Goal: Task Accomplishment & Management: Manage account settings

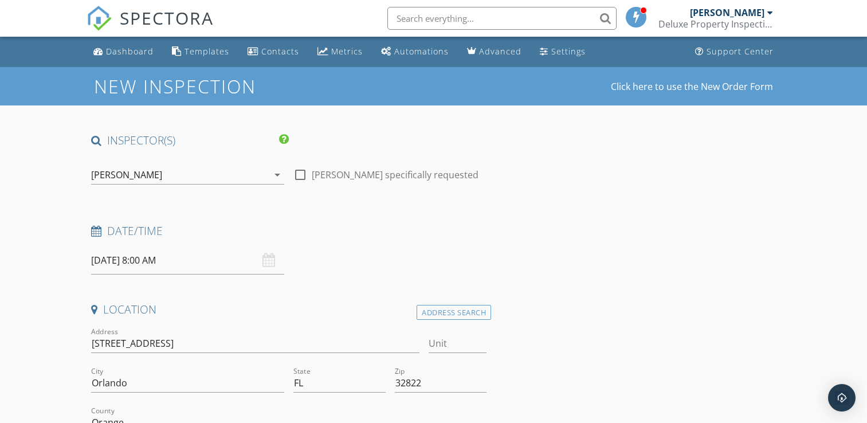
select select "8"
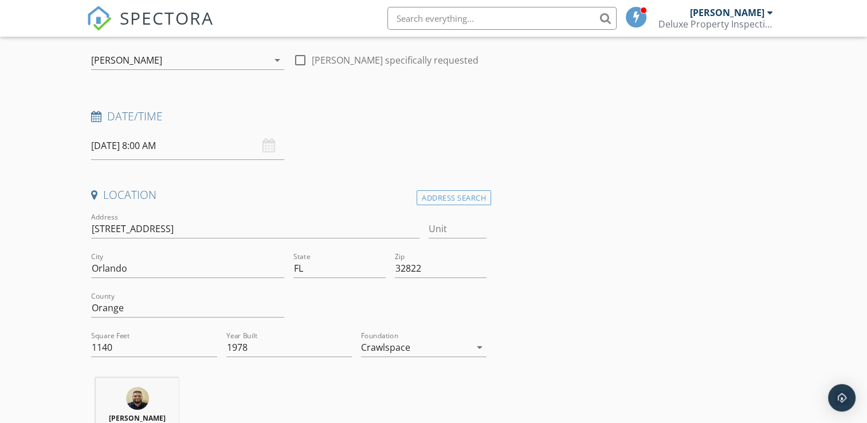
click at [144, 144] on input "[DATE] 8:00 AM" at bounding box center [187, 146] width 193 height 28
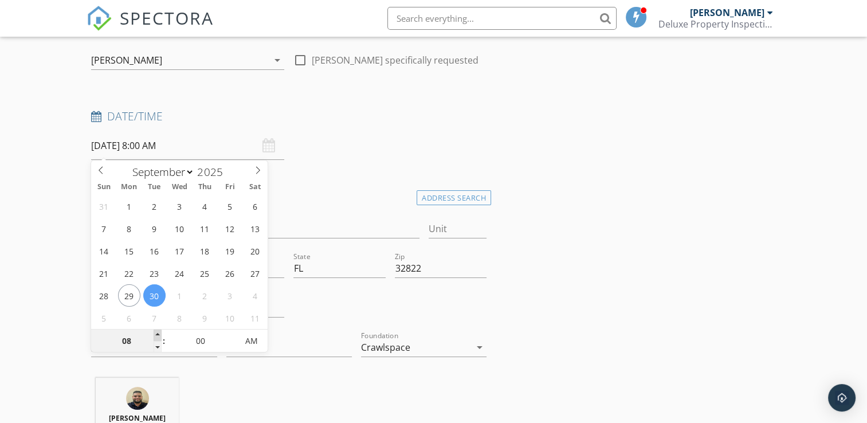
type input "[DATE] 9:00 AM"
type input "09"
click at [156, 335] on span at bounding box center [158, 334] width 8 height 11
type input "[DATE] 10:00 AM"
type input "10"
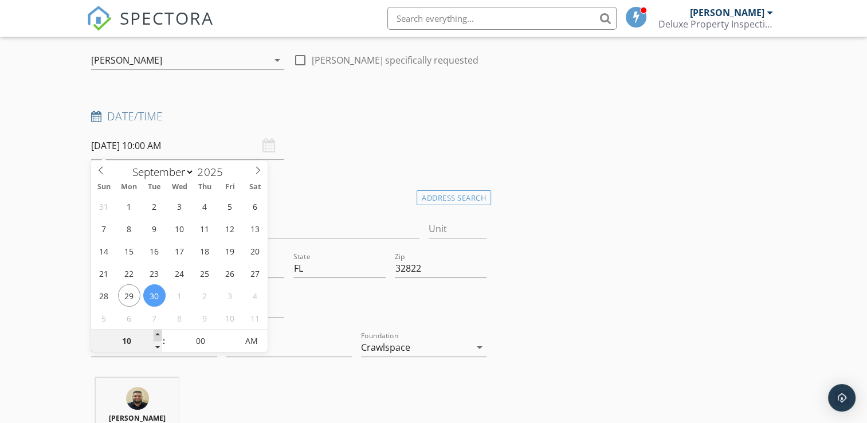
click at [156, 335] on span at bounding box center [158, 334] width 8 height 11
click at [417, 136] on div "Date/Time 09/30/2025 10:00 AM" at bounding box center [289, 134] width 404 height 51
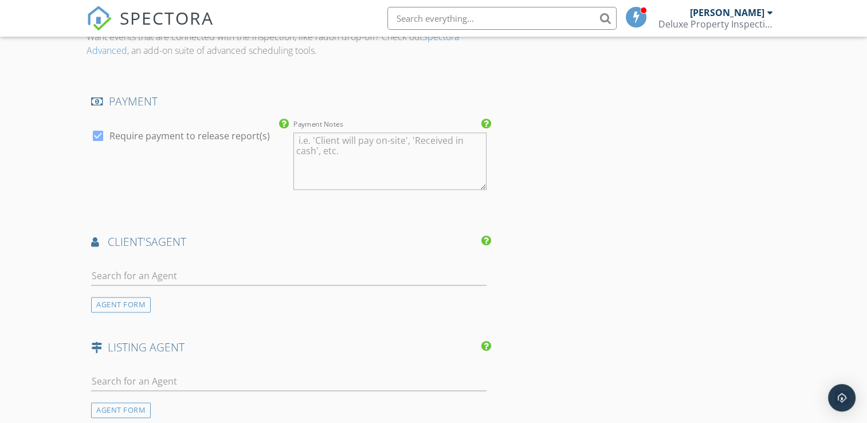
scroll to position [1489, 0]
click at [300, 164] on textarea "Payment Notes" at bounding box center [389, 159] width 193 height 57
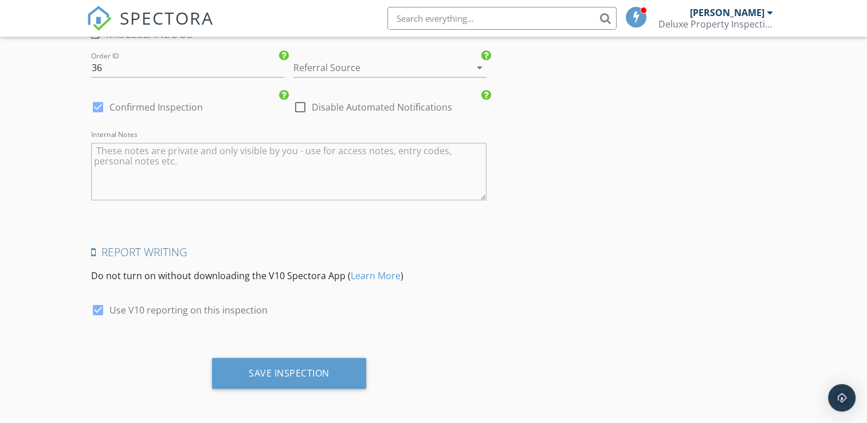
scroll to position [1915, 0]
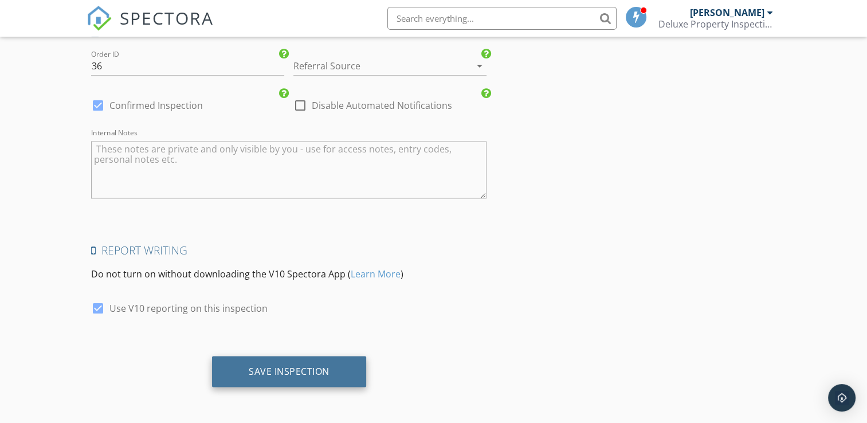
type textarea "Client will pay via credit card."
click at [328, 376] on div "Save Inspection" at bounding box center [289, 370] width 81 height 11
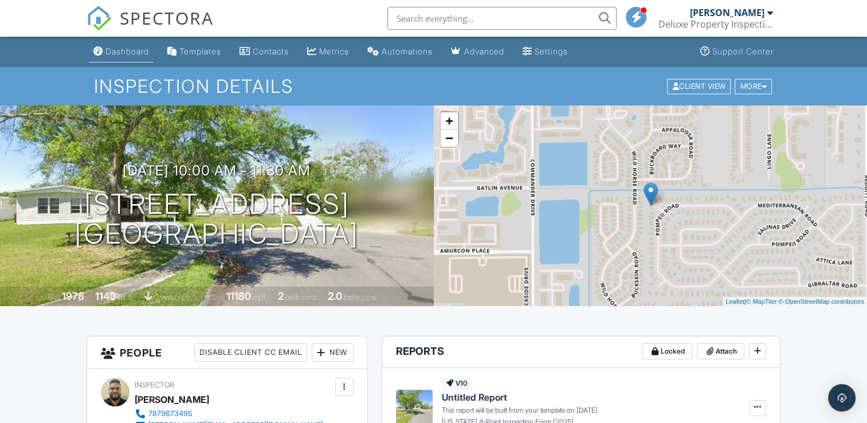
click at [140, 52] on div "Dashboard" at bounding box center [127, 51] width 44 height 10
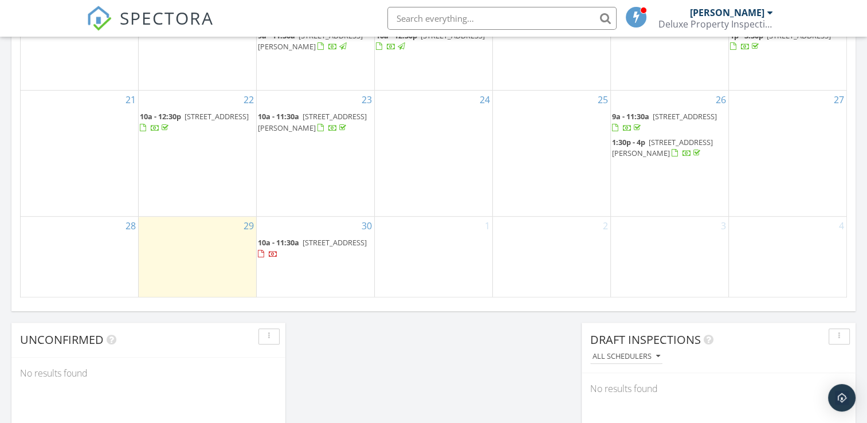
scroll to position [802, 0]
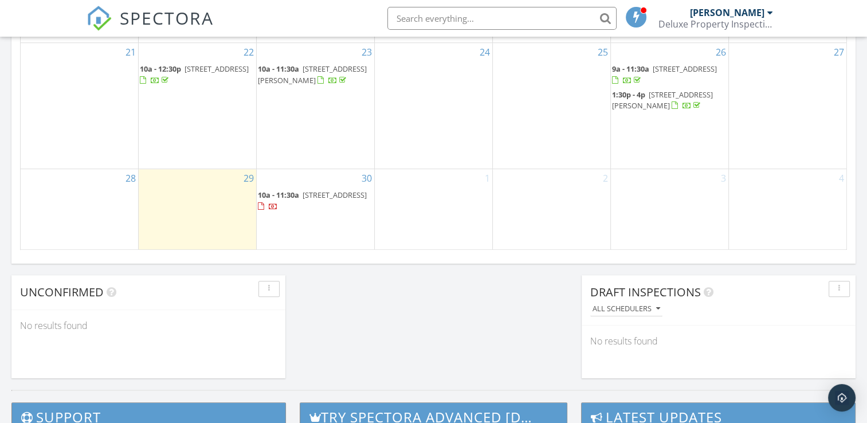
click at [319, 194] on span "6602 La Palma Ct, Orlando 32822" at bounding box center [334, 195] width 64 height 10
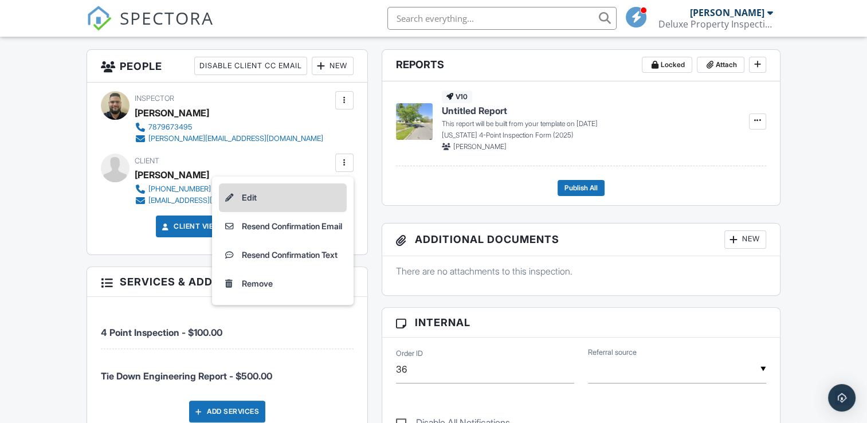
click at [258, 203] on li "Edit" at bounding box center [283, 197] width 128 height 29
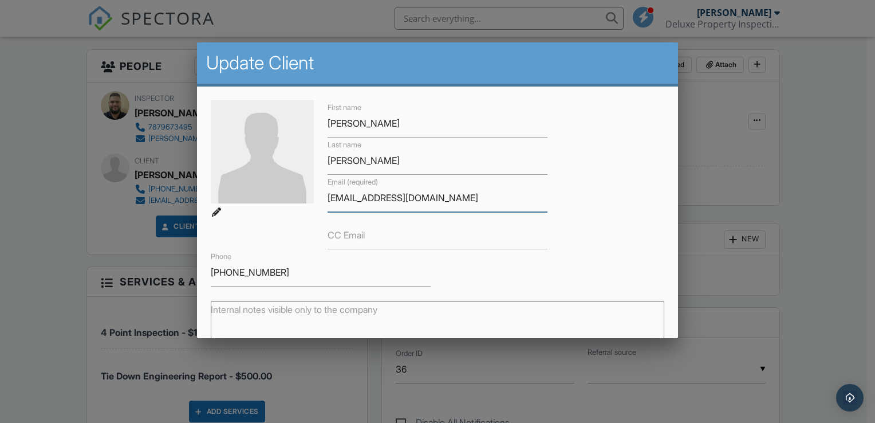
click at [347, 200] on input "[EMAIL_ADDRESS][DOMAIN_NAME]" at bounding box center [438, 198] width 220 height 28
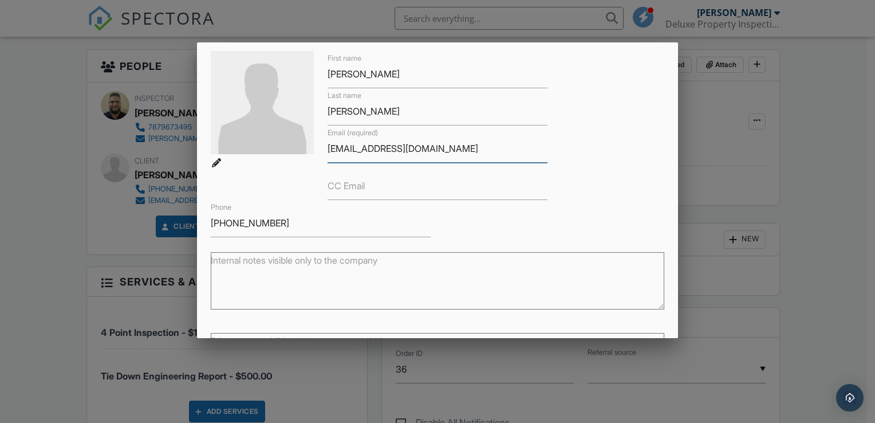
scroll to position [38, 0]
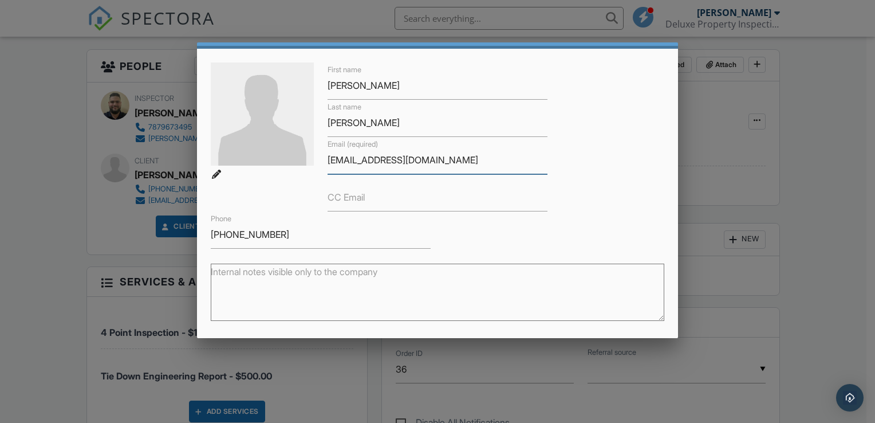
click at [386, 163] on input "velazquezdiasproperties@gmail.com" at bounding box center [438, 160] width 220 height 28
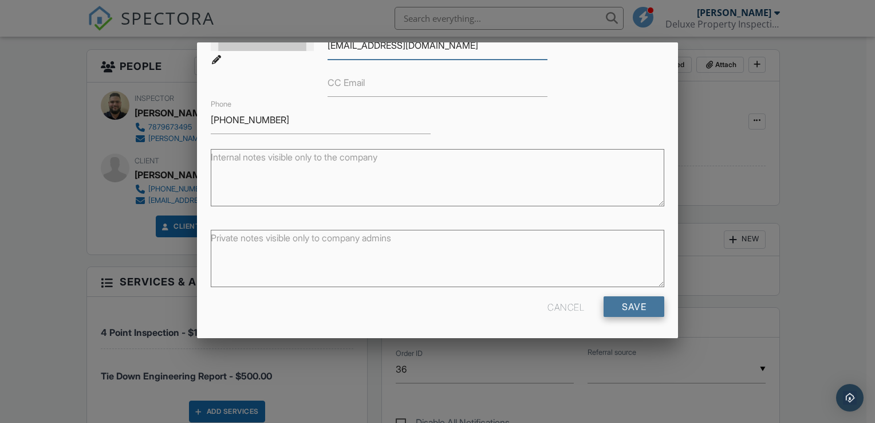
type input "[EMAIL_ADDRESS][DOMAIN_NAME]"
click at [624, 304] on input "Save" at bounding box center [634, 306] width 61 height 21
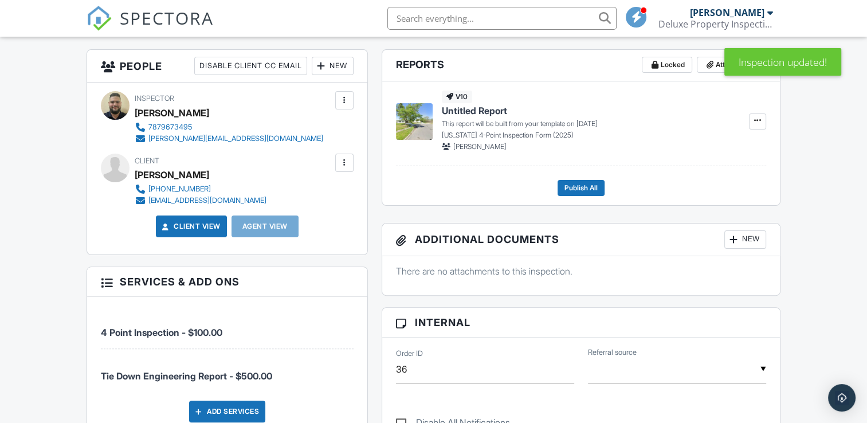
click at [341, 163] on div at bounding box center [344, 162] width 11 height 11
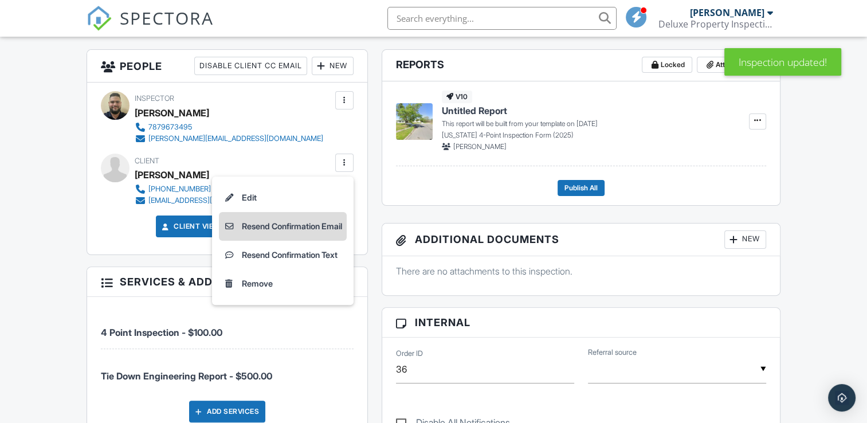
click at [252, 227] on li "Resend Confirmation Email" at bounding box center [283, 226] width 128 height 29
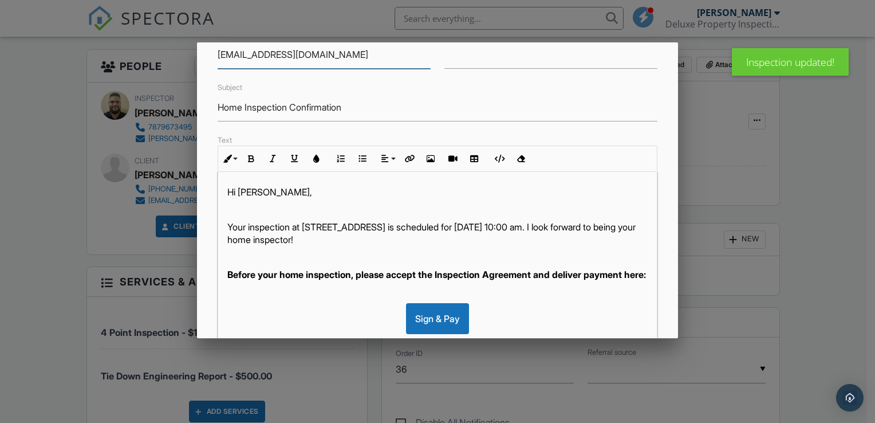
scroll to position [266, 0]
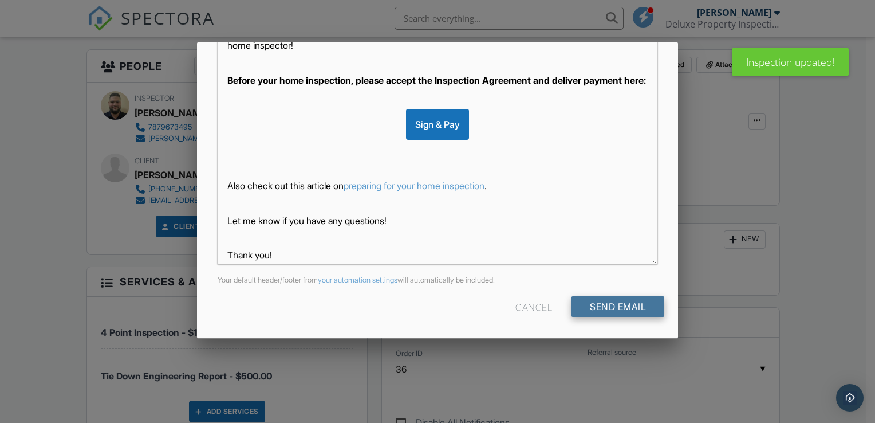
click at [632, 306] on input "Send Email" at bounding box center [618, 306] width 93 height 21
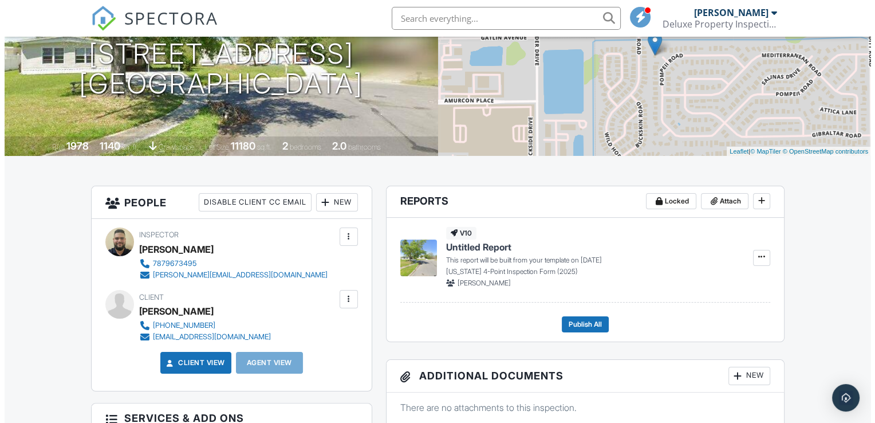
scroll to position [172, 0]
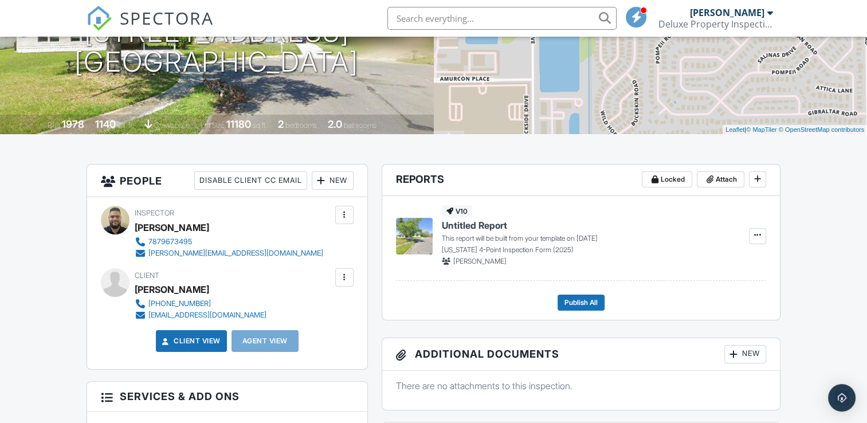
click at [344, 279] on div at bounding box center [344, 277] width 11 height 11
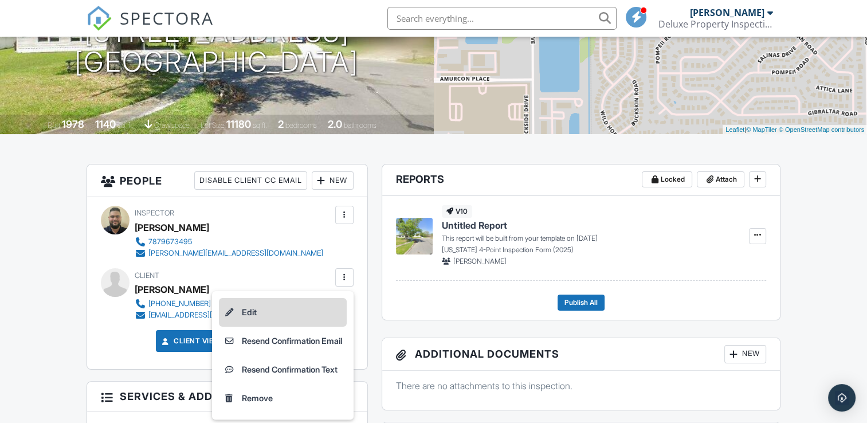
click at [288, 311] on li "Edit" at bounding box center [283, 312] width 128 height 29
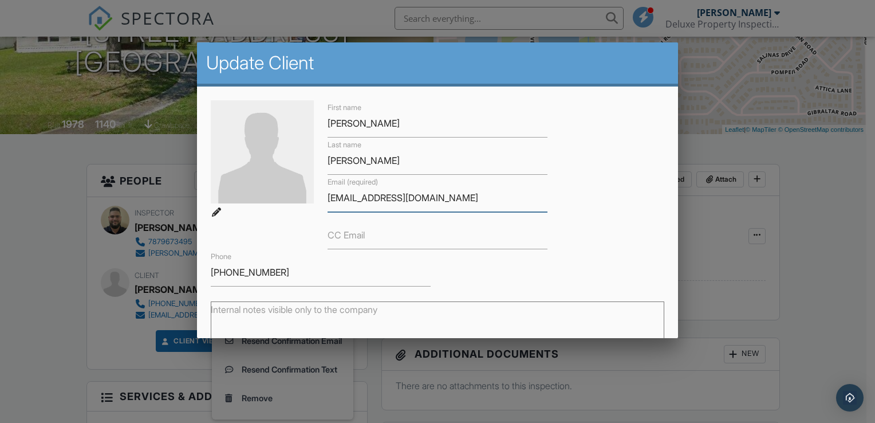
click at [347, 201] on input "[EMAIL_ADDRESS][DOMAIN_NAME]" at bounding box center [438, 198] width 220 height 28
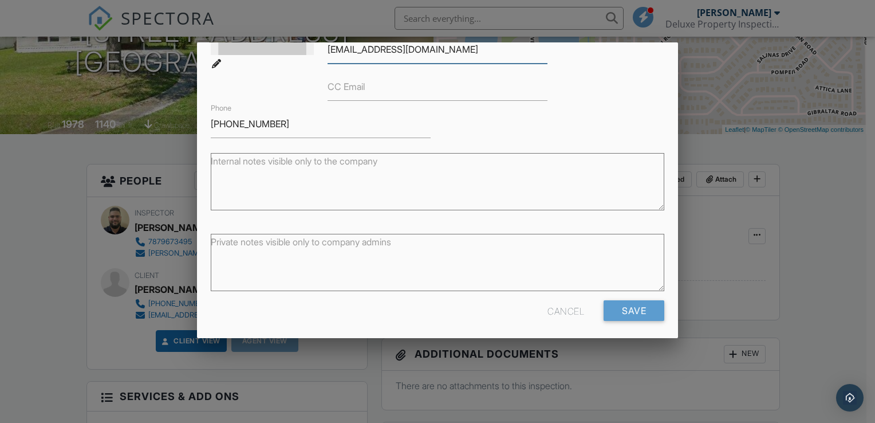
scroll to position [152, 0]
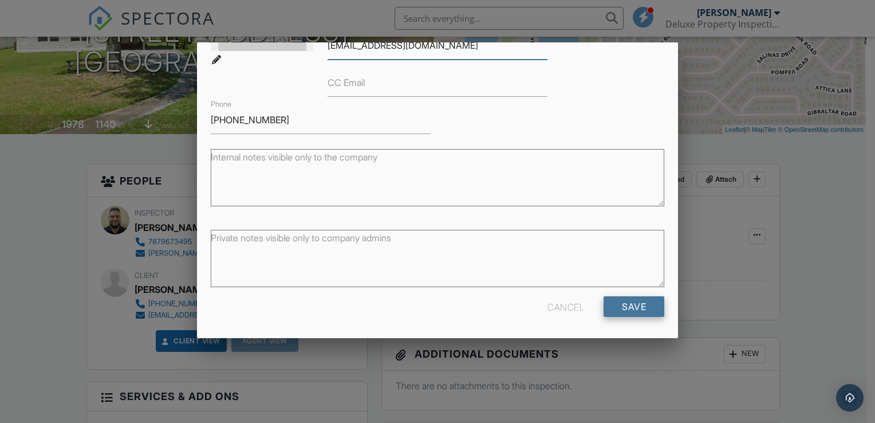
type input "[EMAIL_ADDRESS][DOMAIN_NAME]"
click at [628, 309] on input "Save" at bounding box center [634, 306] width 61 height 21
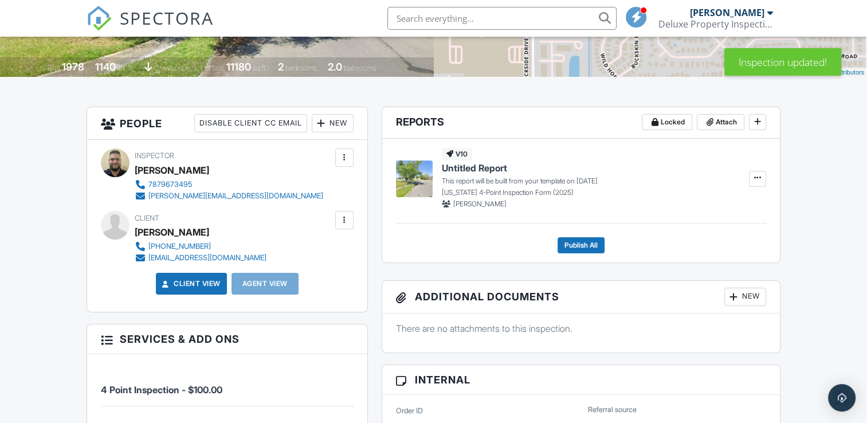
click at [345, 223] on div at bounding box center [344, 219] width 11 height 11
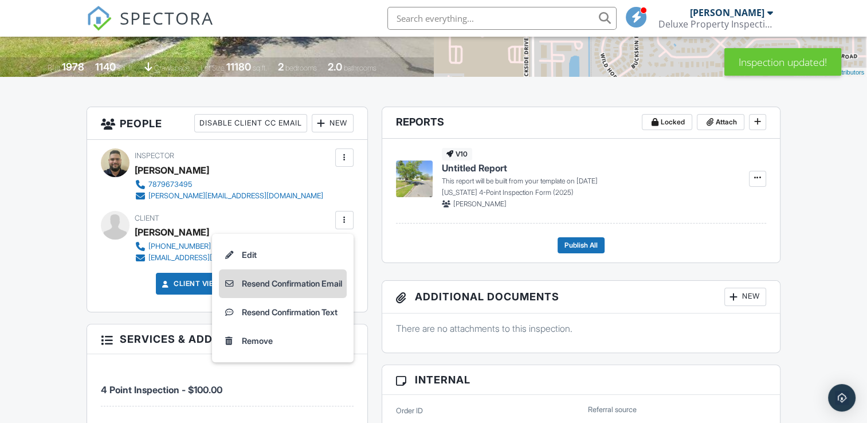
click at [314, 285] on li "Resend Confirmation Email" at bounding box center [283, 283] width 128 height 29
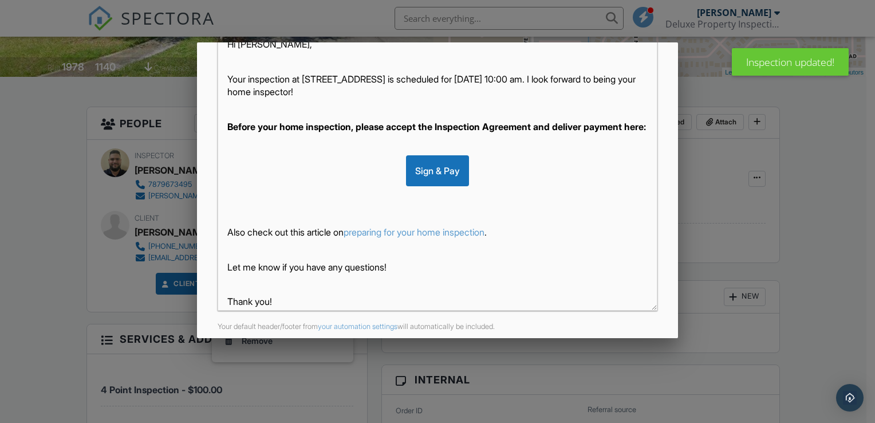
scroll to position [266, 0]
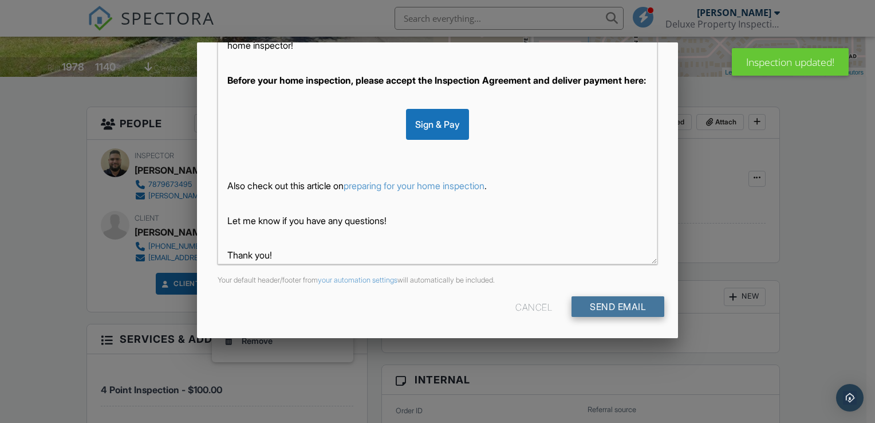
click at [639, 305] on input "Send Email" at bounding box center [618, 306] width 93 height 21
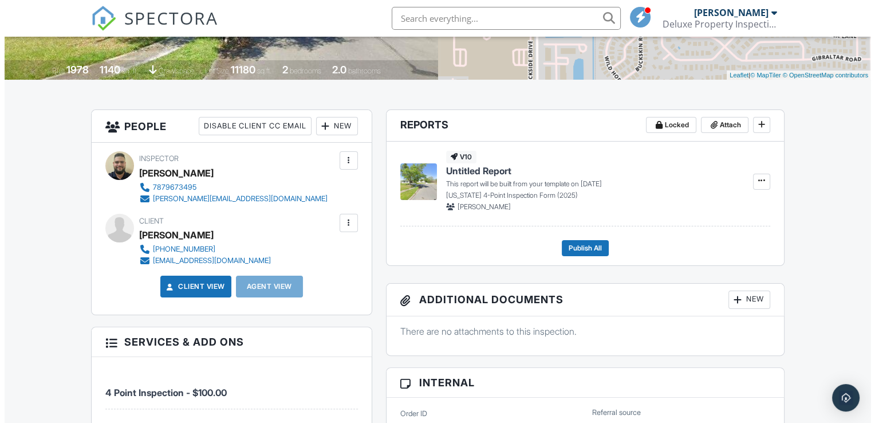
scroll to position [229, 0]
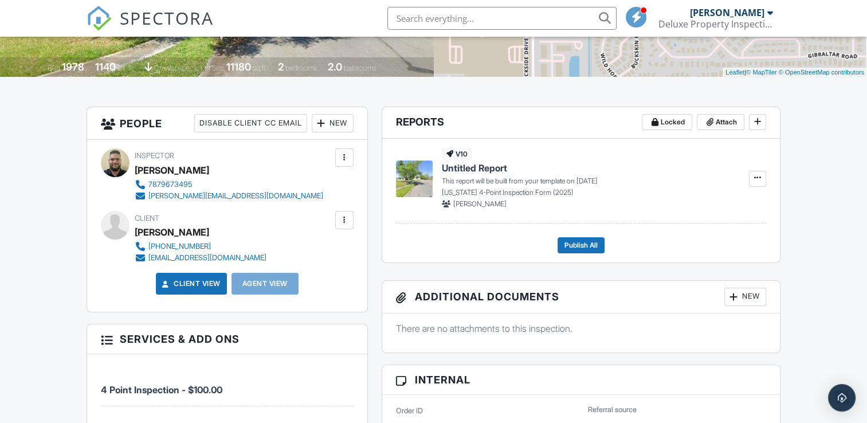
click at [345, 218] on div at bounding box center [344, 219] width 11 height 11
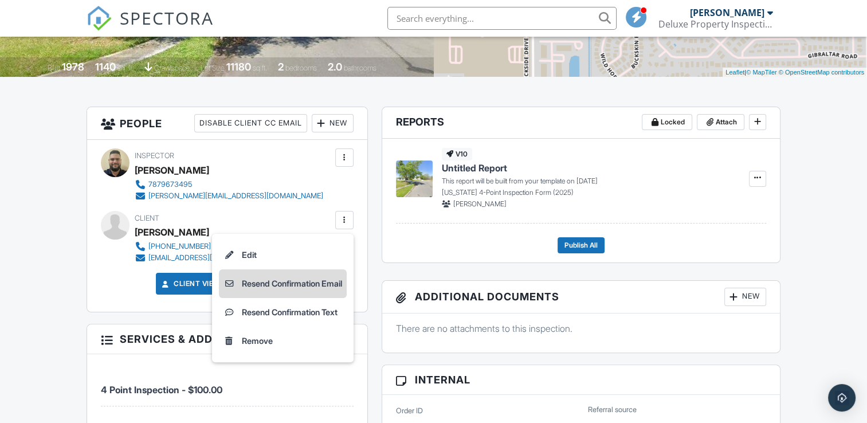
click at [288, 285] on li "Resend Confirmation Email" at bounding box center [283, 283] width 128 height 29
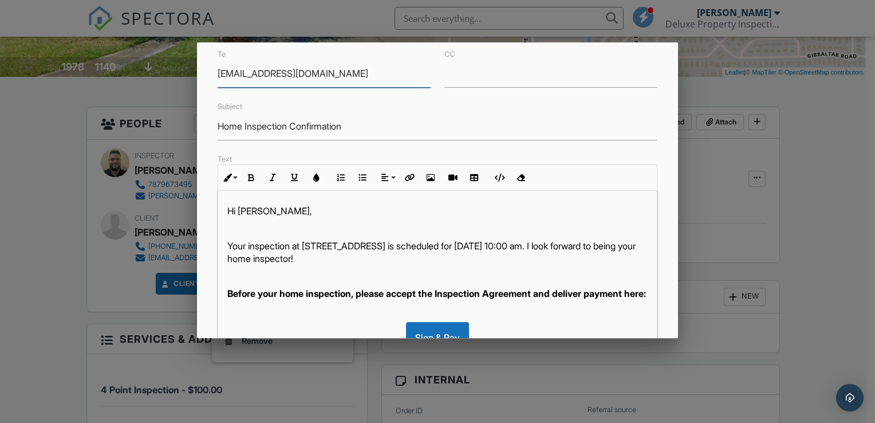
scroll to position [266, 0]
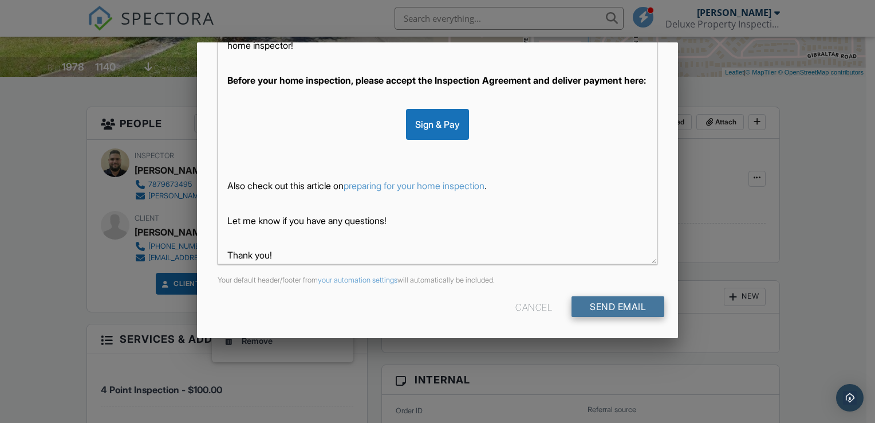
click at [615, 308] on input "Send Email" at bounding box center [618, 306] width 93 height 21
